Goal: Task Accomplishment & Management: Complete application form

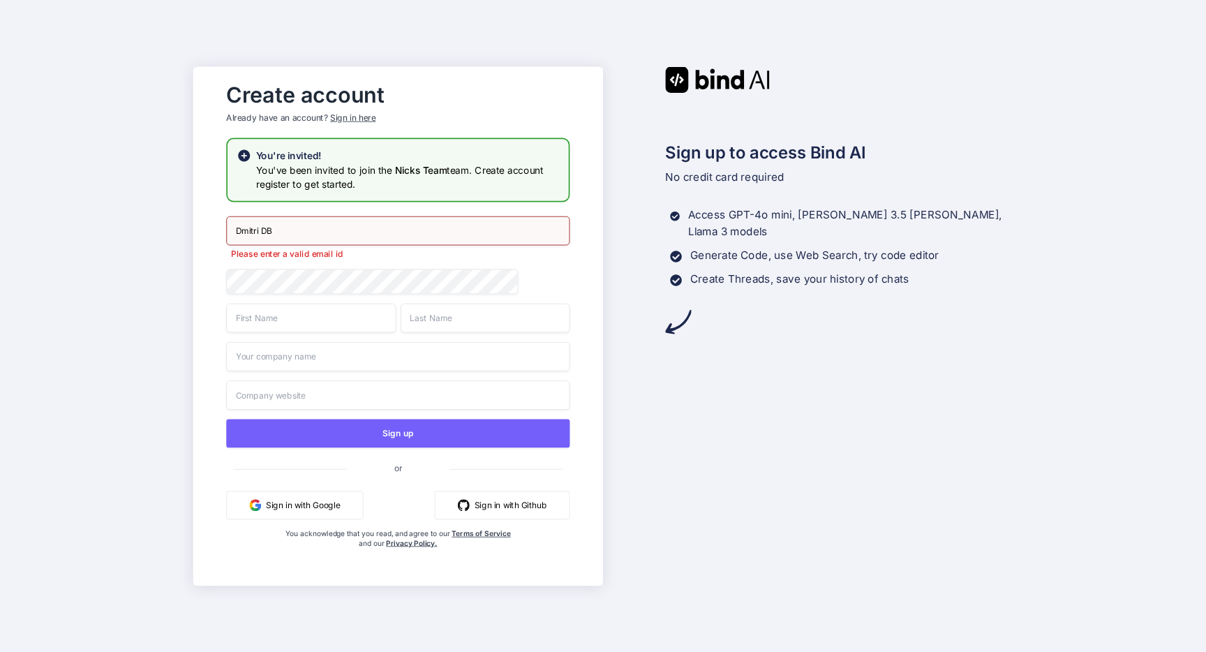
click at [597, 371] on div "Create account Already have an account? Sign in here You're invited! You've bee…" at bounding box center [398, 325] width 410 height 519
click at [343, 237] on div "Dmitri DB Please enter a valid email id" at bounding box center [397, 237] width 343 height 43
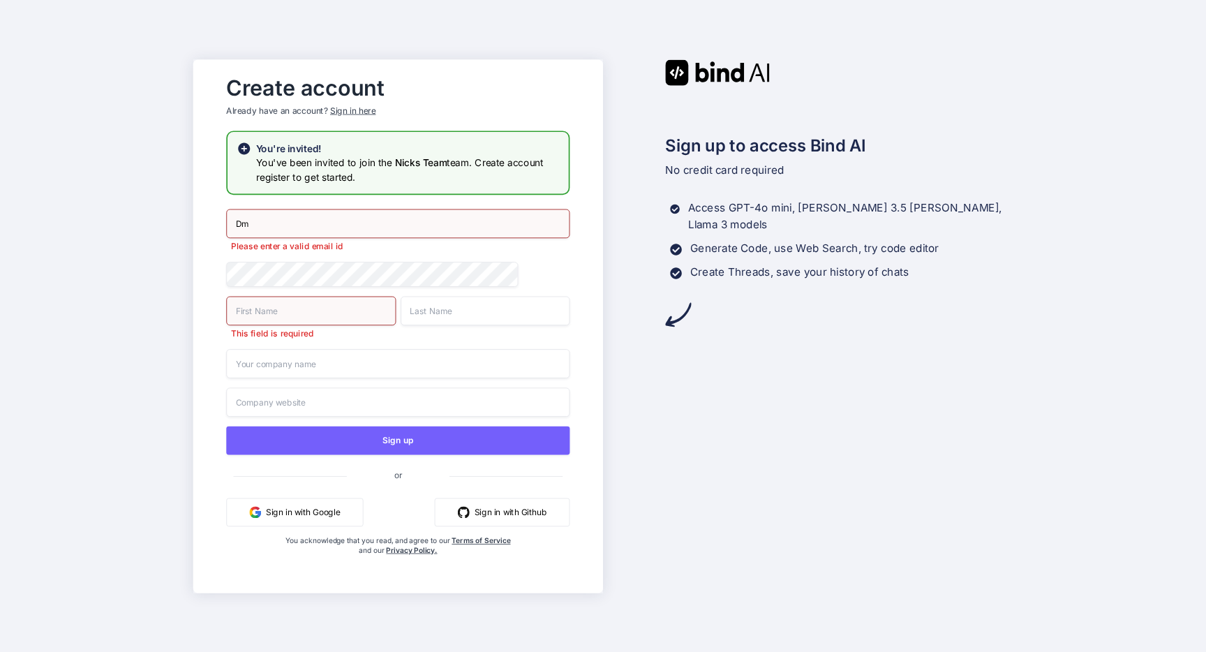
type input "D"
type input "dmitridb@protonmail.com"
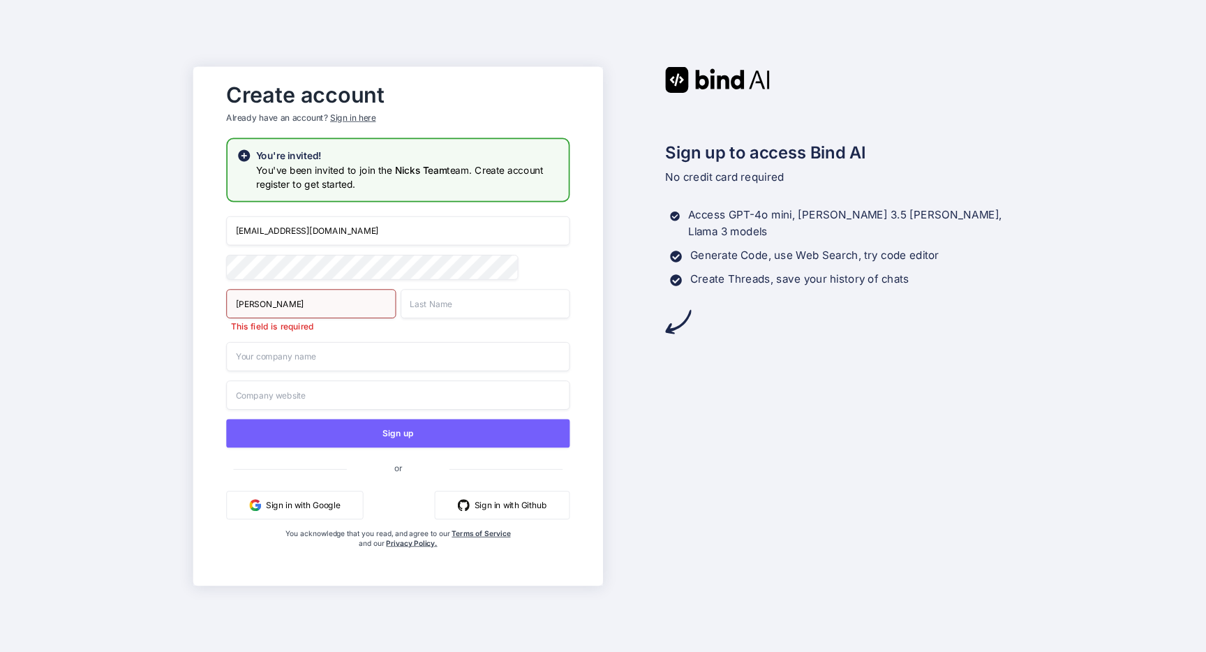
type input "Dmitri"
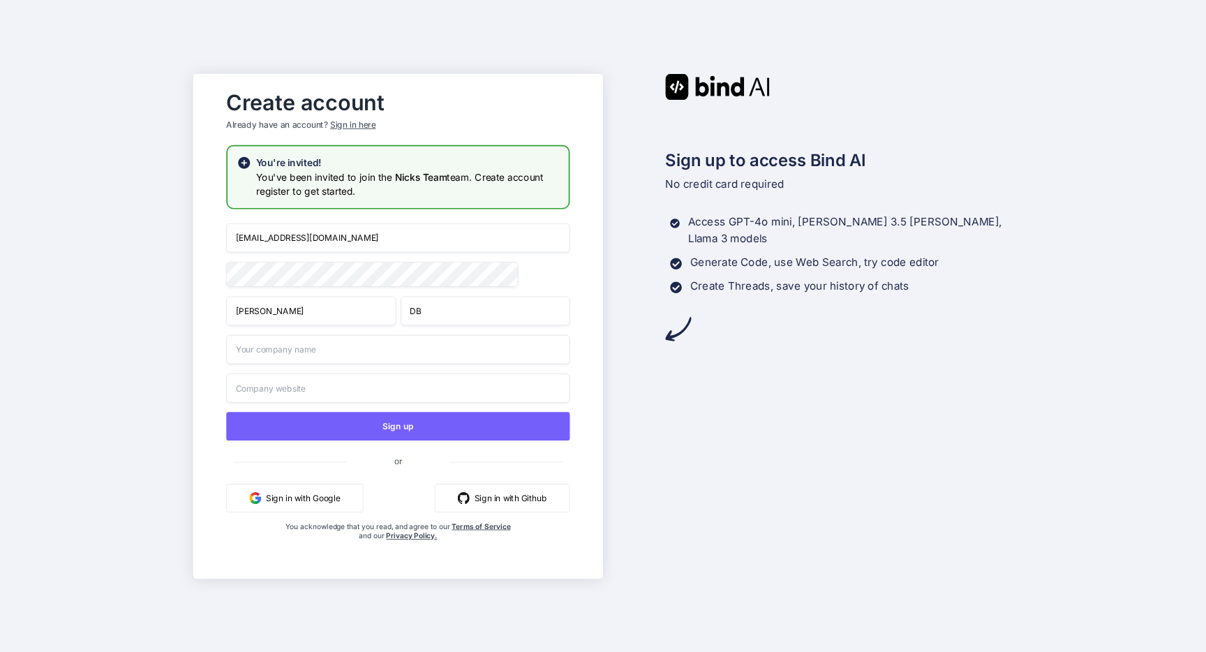
type input "DB"
type input "31337 IT Solutions"
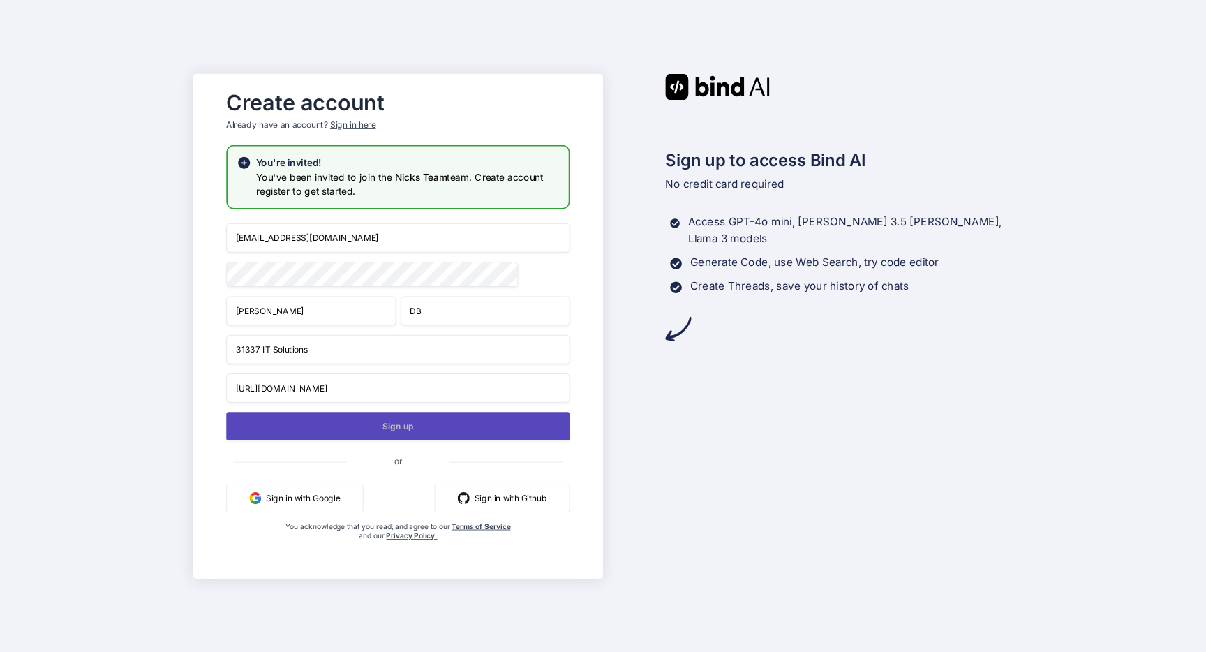
type input "https://31337itsolutions.com"
click at [415, 423] on button "Sign up" at bounding box center [397, 426] width 343 height 29
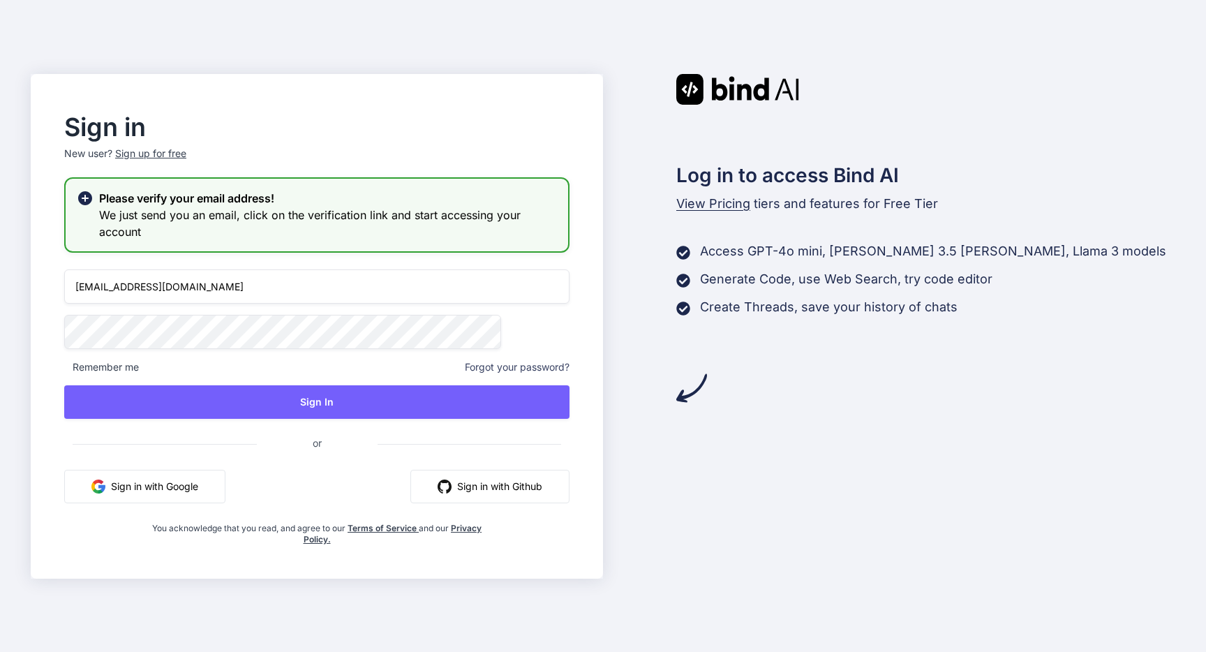
type input "dmitridb@protonmail.com"
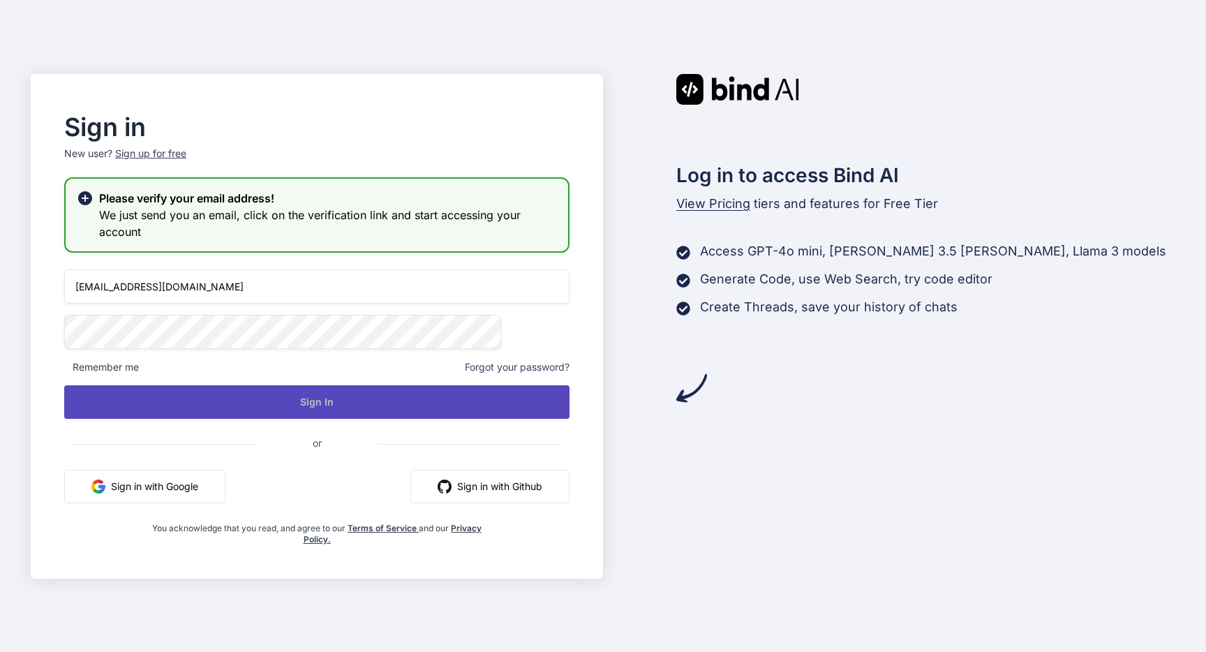
click at [412, 405] on button "Sign In" at bounding box center [316, 401] width 505 height 33
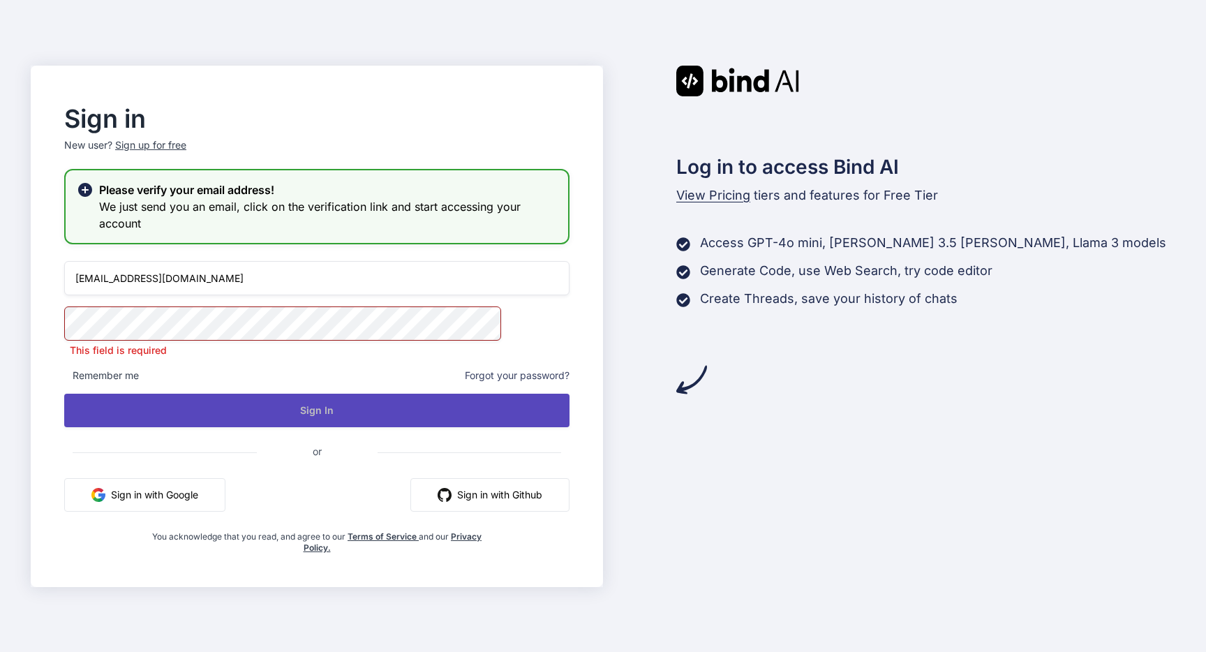
click at [396, 402] on button "Sign In" at bounding box center [316, 410] width 505 height 33
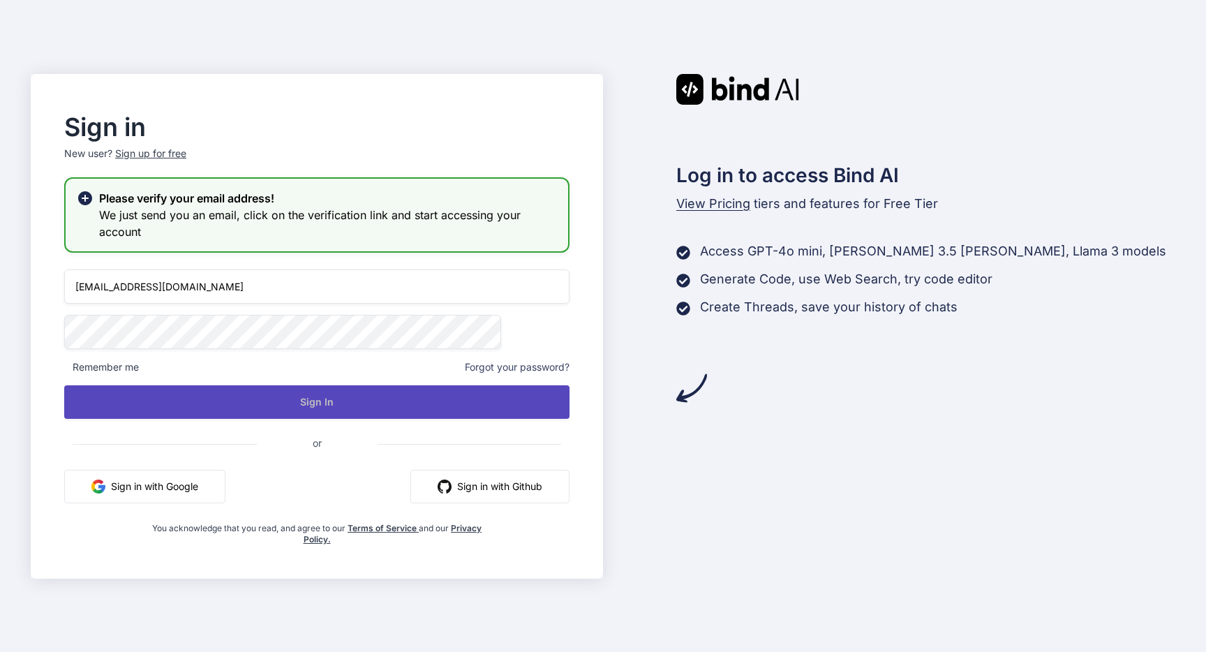
click at [507, 396] on button "Sign In" at bounding box center [316, 401] width 505 height 33
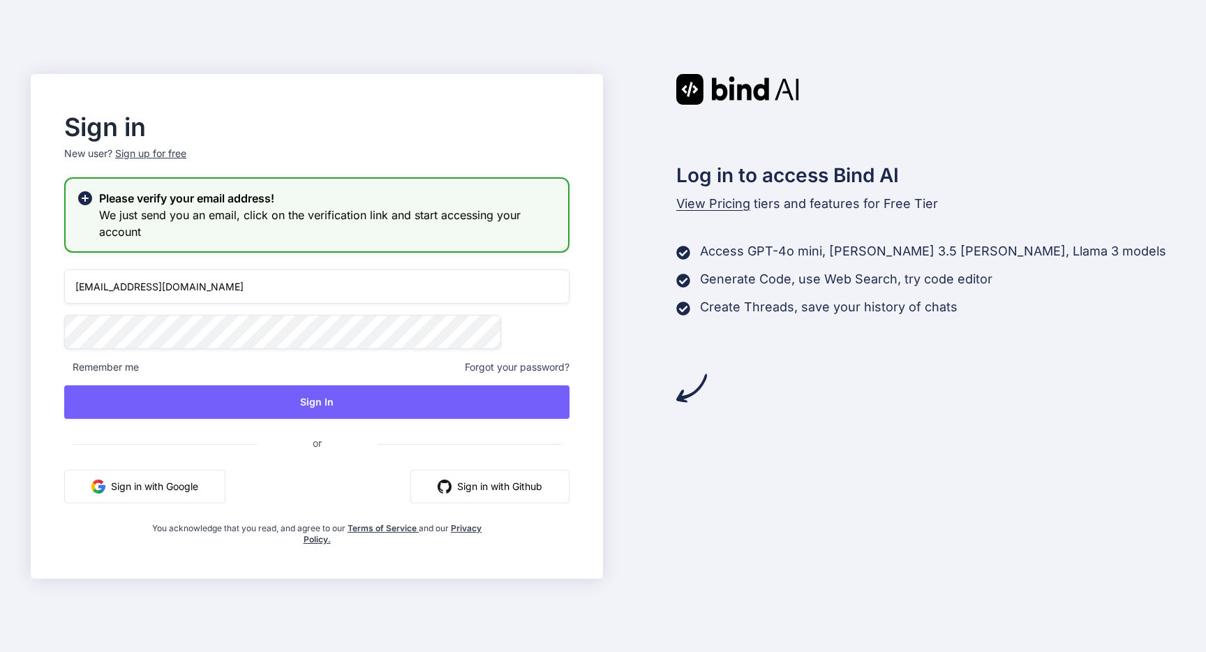
click at [619, 401] on div "Log in to access Bind AI View Pricing tiers and features for Free Tier Access G…" at bounding box center [889, 238] width 572 height 329
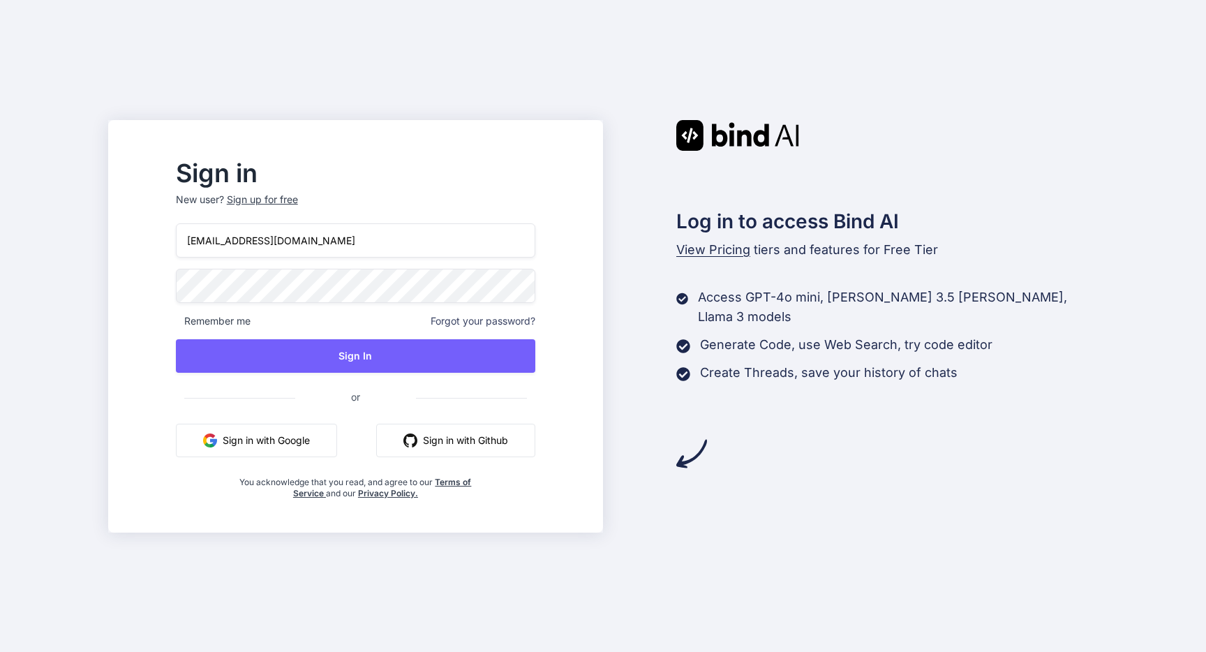
type input "dmitridb@protonmail.com"
click at [425, 303] on div "dmitridb@protonmail.com Remember me Forgot your password? Sign In or Sign in wi…" at bounding box center [355, 361] width 359 height 276
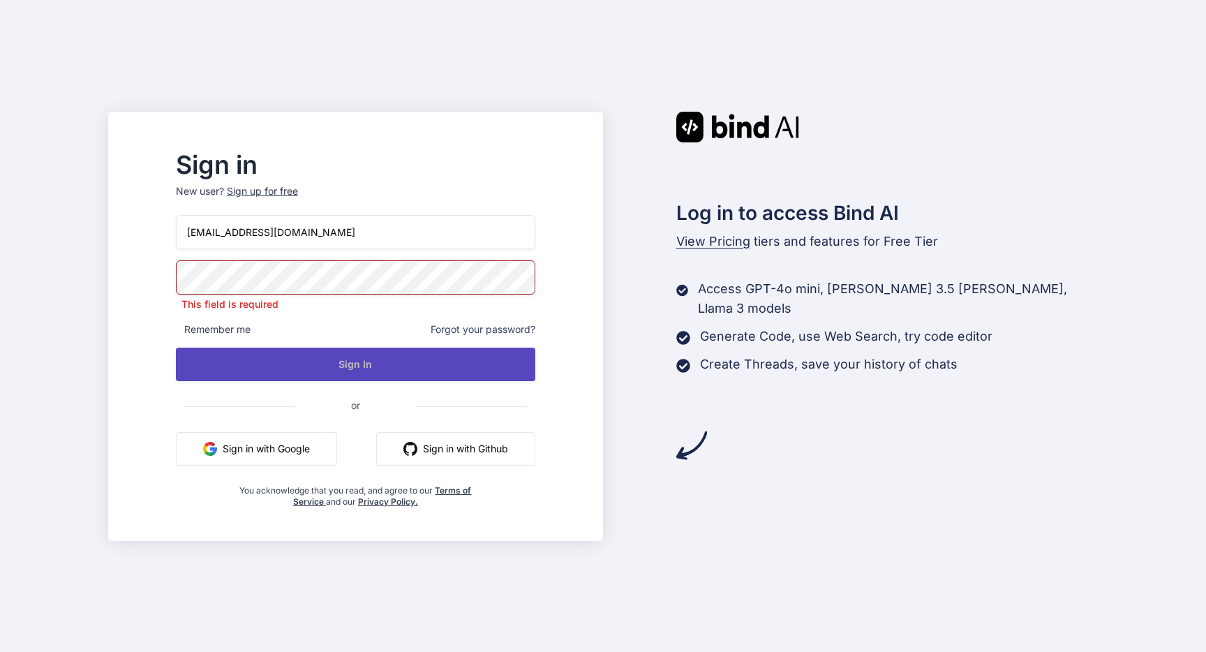
click at [422, 351] on button "Sign In" at bounding box center [355, 364] width 359 height 33
